Goal: Information Seeking & Learning: Learn about a topic

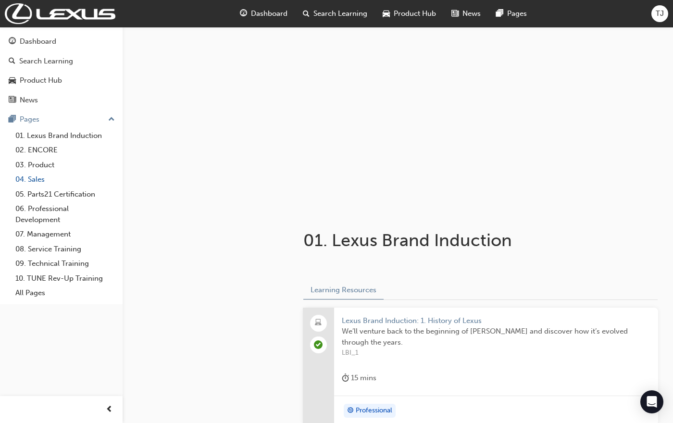
click at [47, 178] on link "04. Sales" at bounding box center [65, 179] width 107 height 15
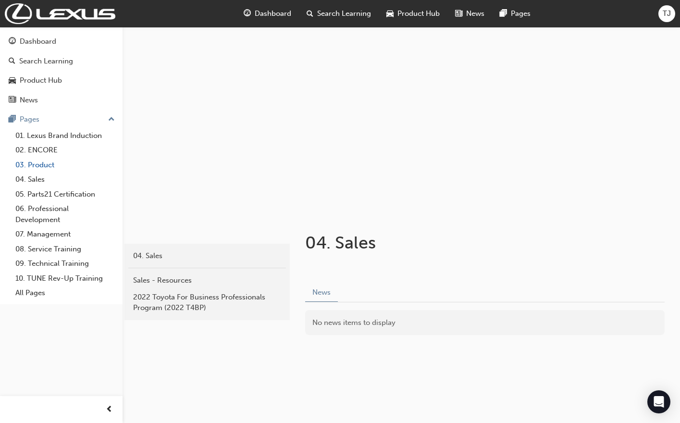
click at [57, 165] on link "03. Product" at bounding box center [65, 165] width 107 height 15
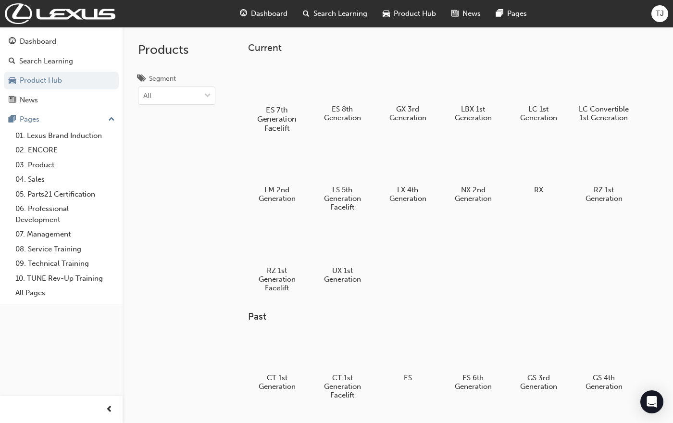
click at [288, 89] on div at bounding box center [276, 82] width 53 height 38
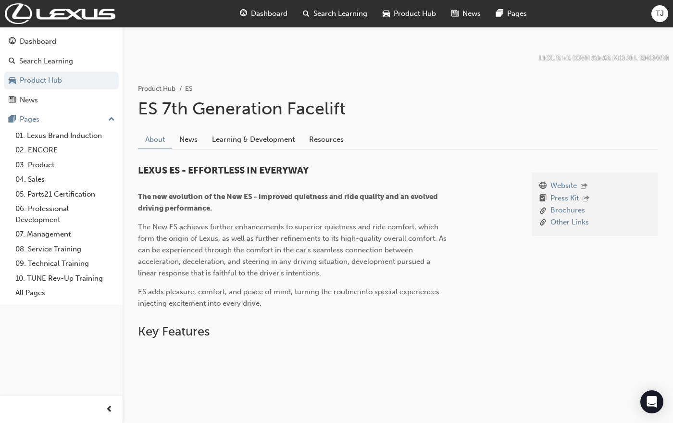
scroll to position [142, 0]
click at [183, 141] on link "News" at bounding box center [188, 140] width 33 height 18
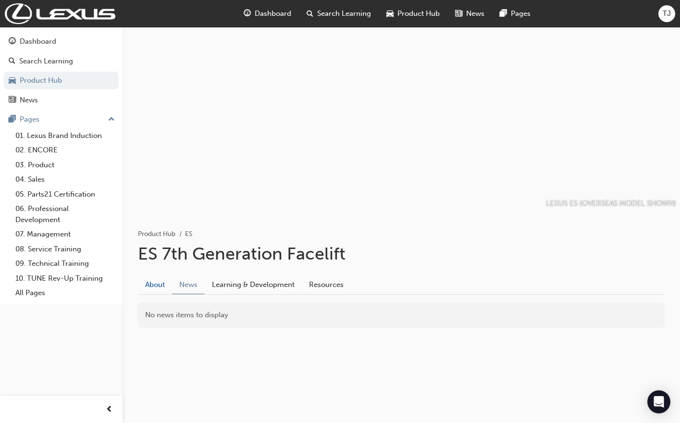
click at [161, 284] on link "About" at bounding box center [155, 285] width 34 height 18
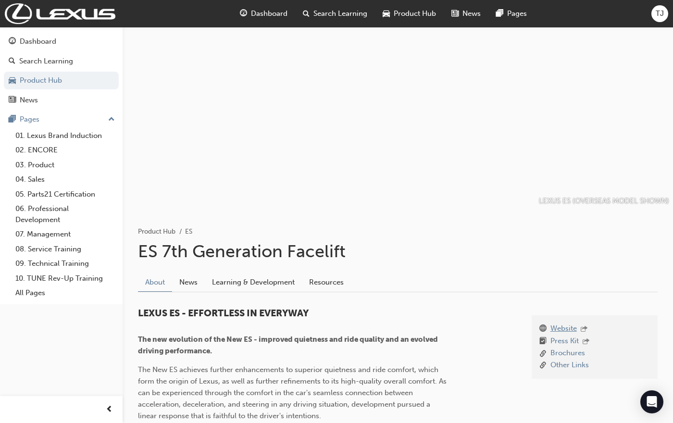
scroll to position [240, 0]
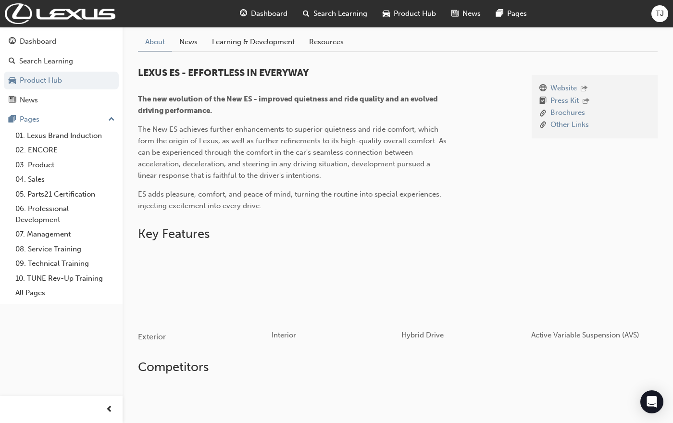
click at [221, 276] on div "button" at bounding box center [203, 286] width 130 height 73
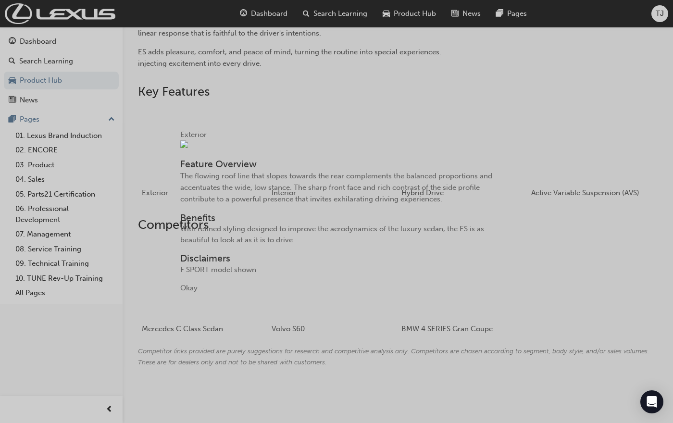
scroll to position [0, 0]
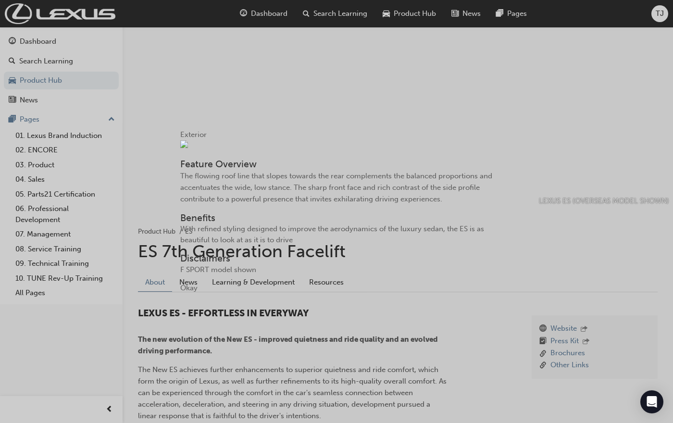
click at [214, 137] on span "cross-icon" at bounding box center [214, 137] width 0 height 0
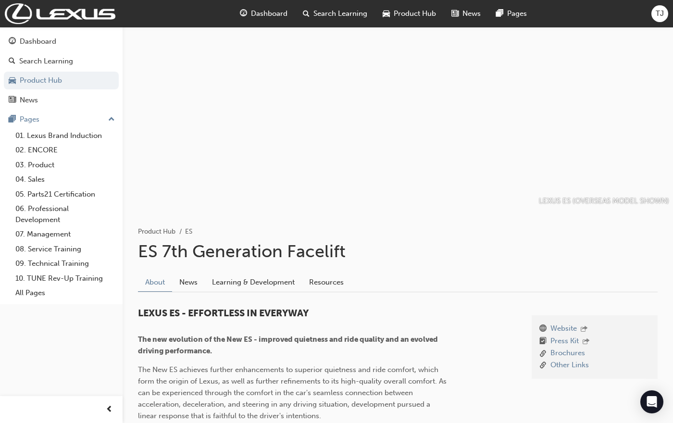
scroll to position [329, 0]
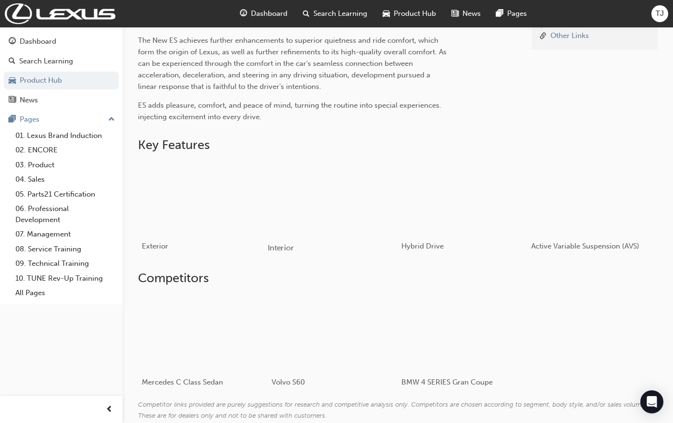
click at [347, 226] on div "button" at bounding box center [333, 197] width 130 height 73
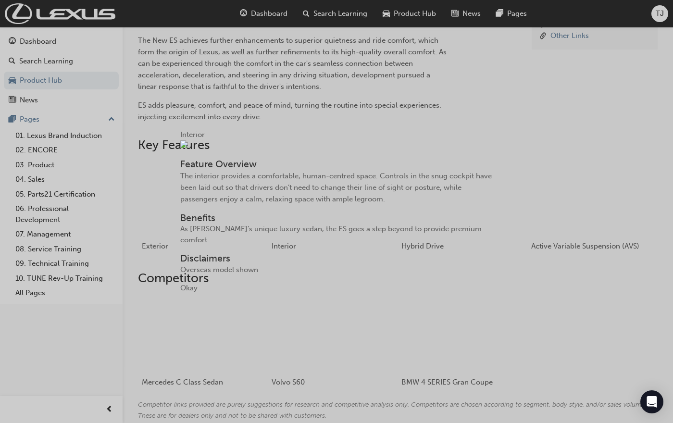
click at [213, 137] on span "cross-icon" at bounding box center [213, 137] width 0 height 0
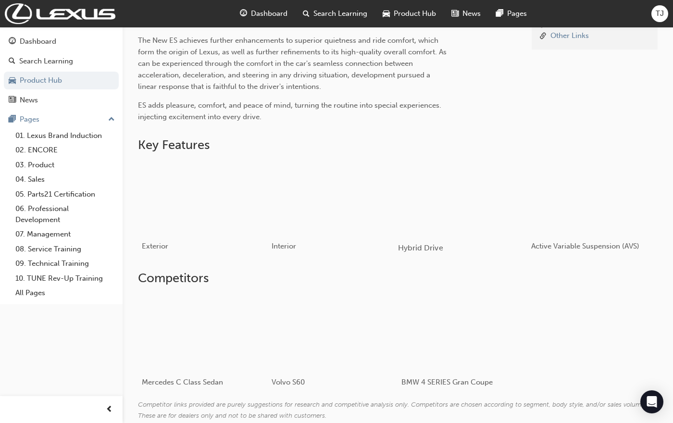
click at [441, 203] on div "button" at bounding box center [463, 197] width 130 height 73
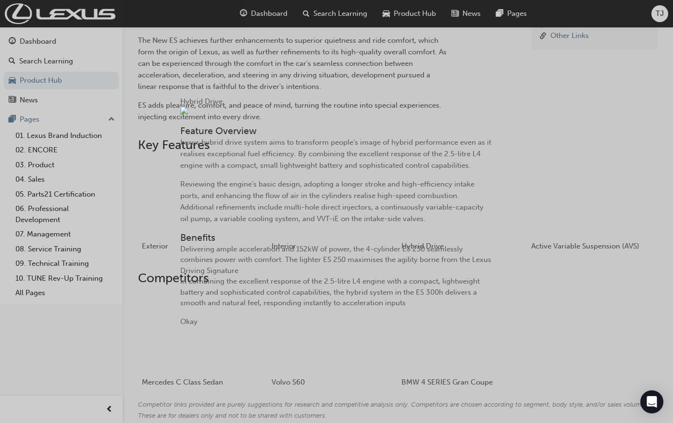
scroll to position [0, 0]
click at [230, 104] on span "cross-icon" at bounding box center [230, 104] width 0 height 0
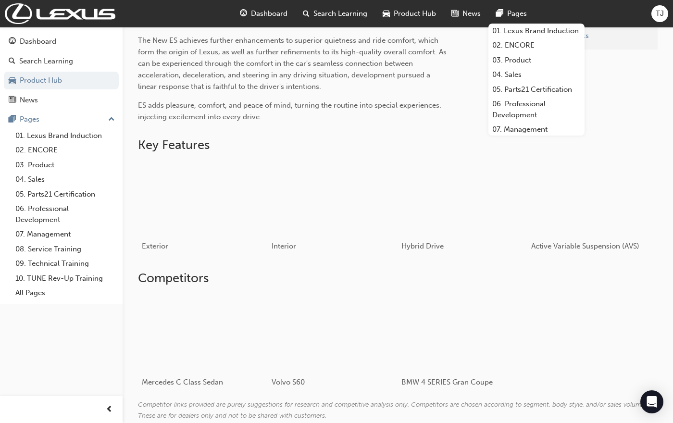
click at [628, 62] on div "Website Press Kit Brochures Other Links" at bounding box center [595, 50] width 126 height 128
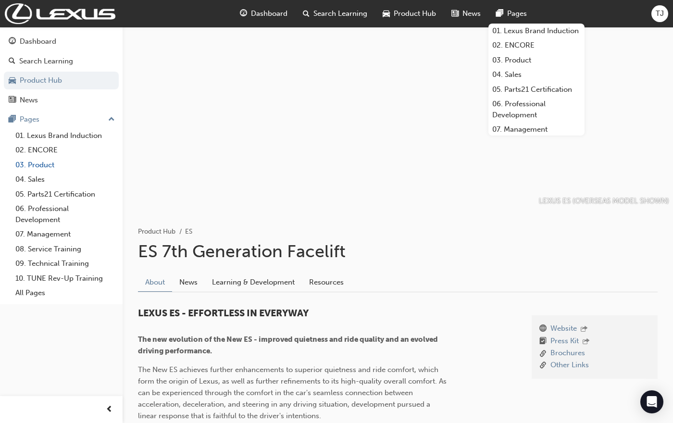
click at [38, 165] on link "03. Product" at bounding box center [65, 165] width 107 height 15
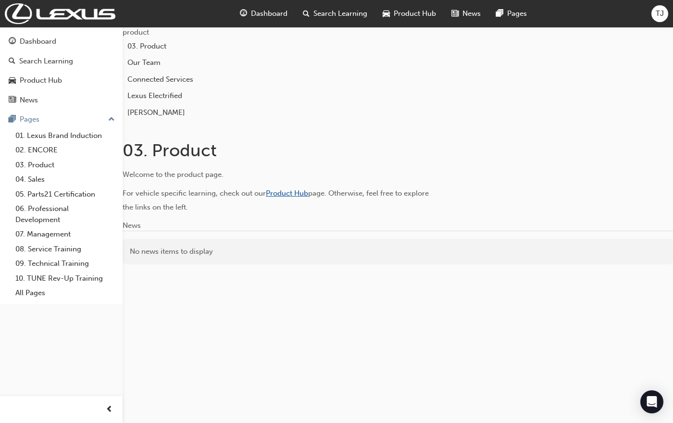
click at [308, 198] on span "Product Hub" at bounding box center [287, 193] width 42 height 9
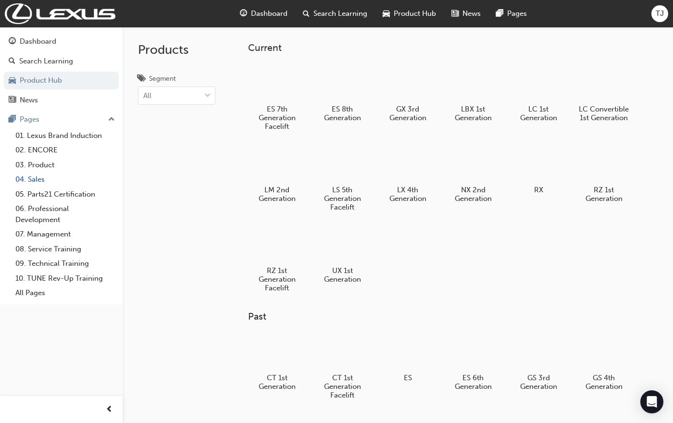
click at [36, 180] on link "04. Sales" at bounding box center [65, 179] width 107 height 15
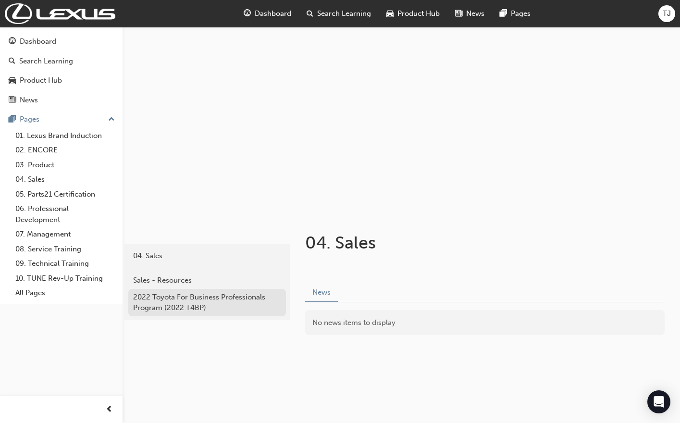
click at [185, 303] on div "2022 Toyota For Business Professionals Program (2022 T4BP)" at bounding box center [207, 303] width 148 height 22
